Goal: Find contact information: Obtain details needed to contact an individual or organization

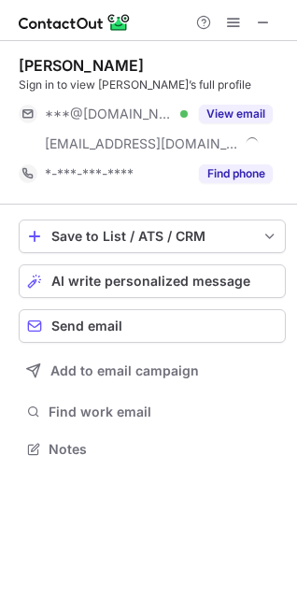
scroll to position [436, 297]
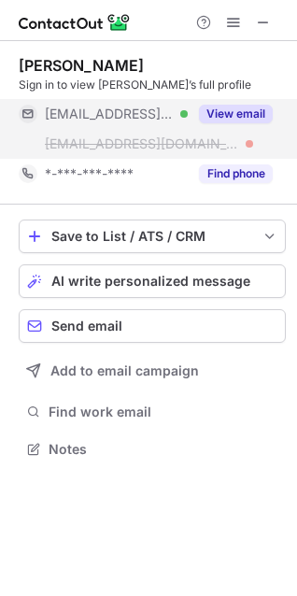
click at [244, 105] on button "View email" at bounding box center [236, 114] width 74 height 19
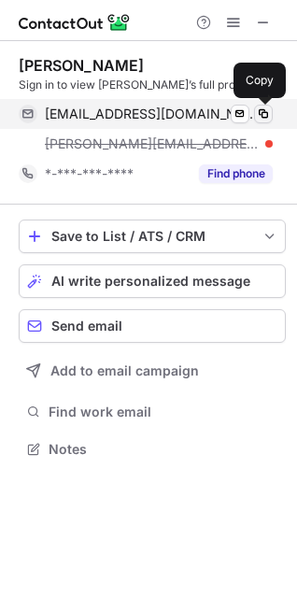
click at [262, 119] on span at bounding box center [263, 114] width 15 height 15
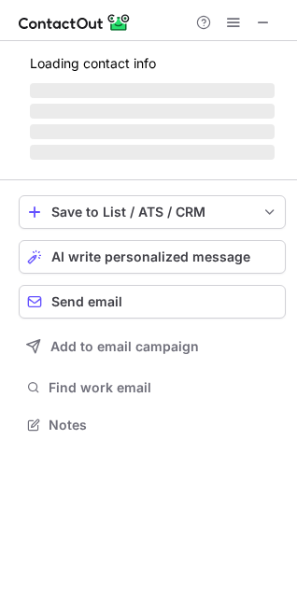
scroll to position [407, 297]
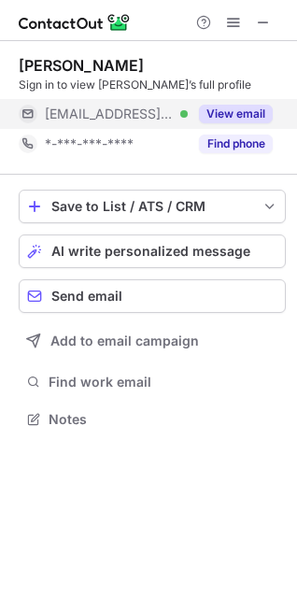
click at [216, 114] on button "View email" at bounding box center [236, 114] width 74 height 19
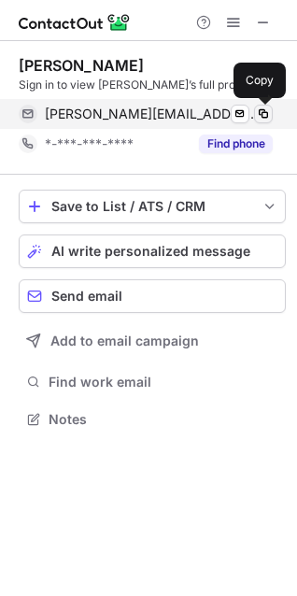
click at [265, 117] on span at bounding box center [263, 114] width 15 height 15
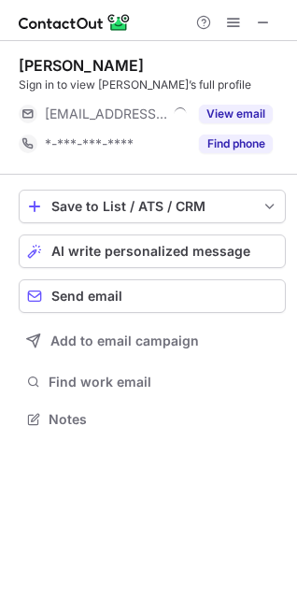
scroll to position [407, 297]
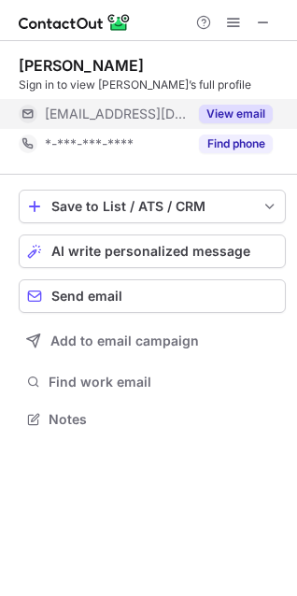
click at [246, 119] on button "View email" at bounding box center [236, 114] width 74 height 19
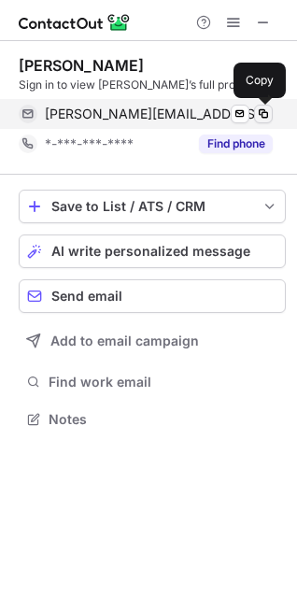
click at [263, 117] on span at bounding box center [263, 114] width 15 height 15
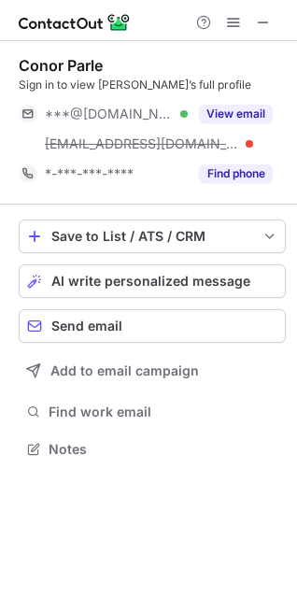
scroll to position [436, 297]
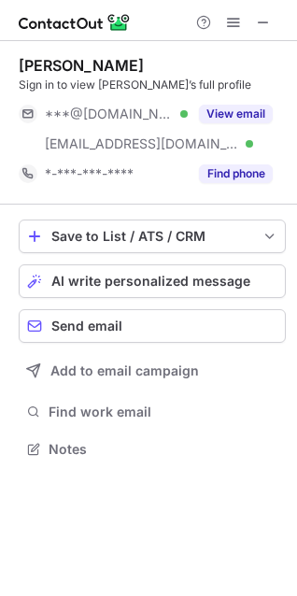
scroll to position [436, 297]
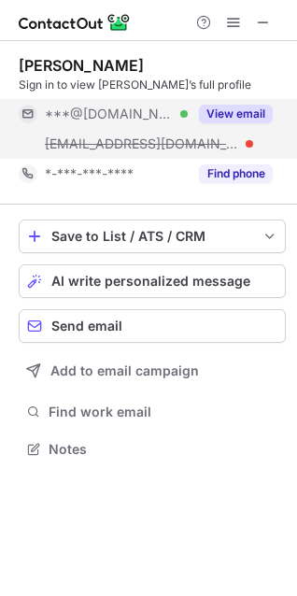
click at [231, 118] on button "View email" at bounding box center [236, 114] width 74 height 19
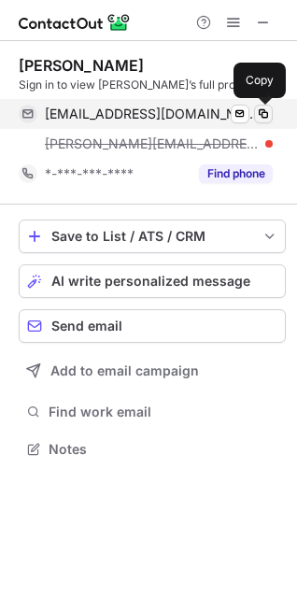
click at [260, 114] on span at bounding box center [263, 114] width 15 height 15
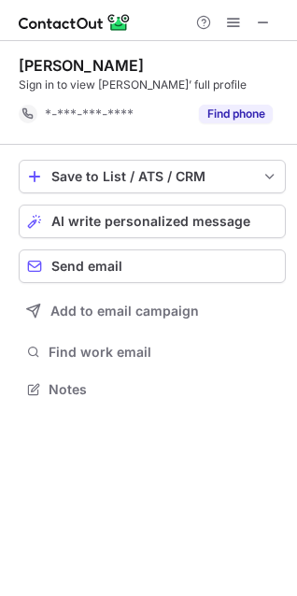
scroll to position [377, 297]
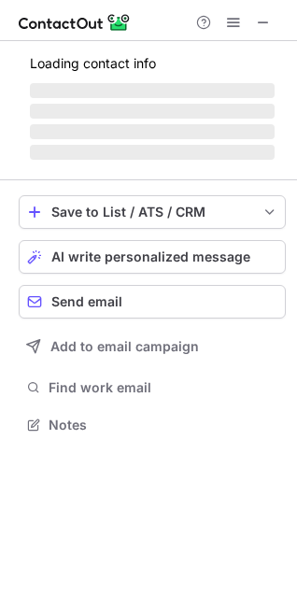
scroll to position [407, 297]
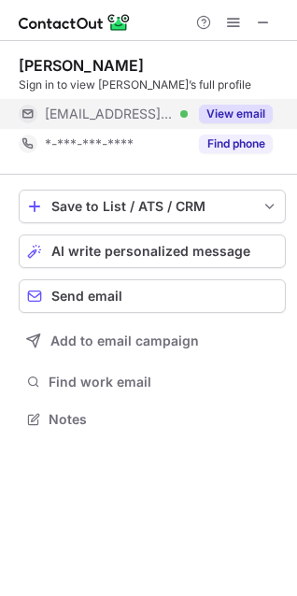
click at [226, 116] on button "View email" at bounding box center [236, 114] width 74 height 19
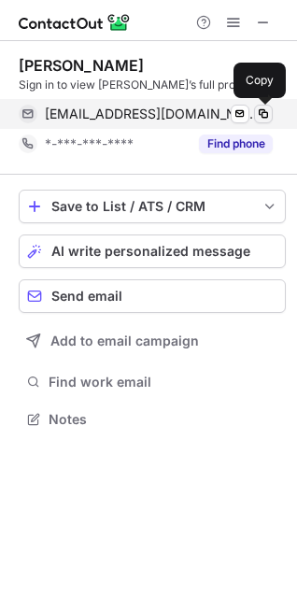
click at [267, 117] on span at bounding box center [263, 114] width 15 height 15
